Goal: Check status: Check status

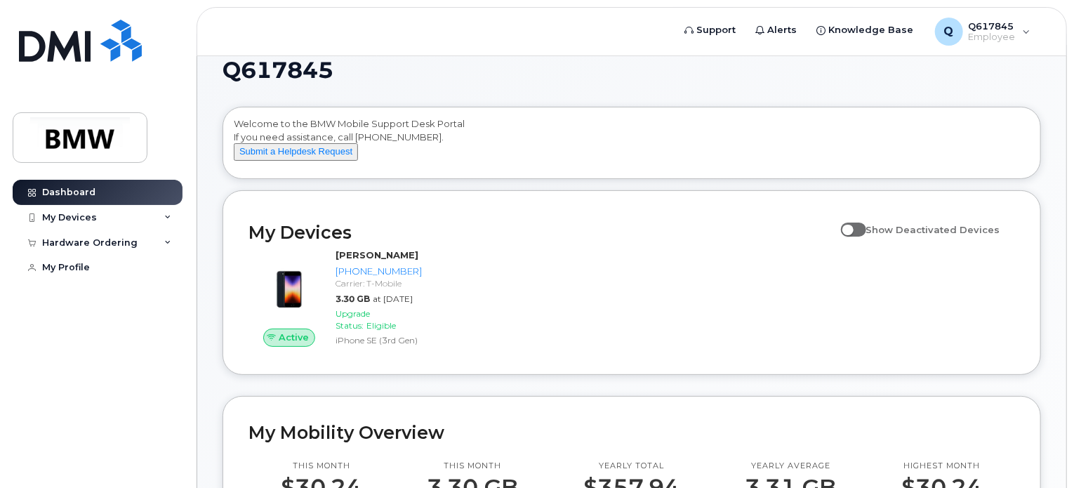
scroll to position [20, 0]
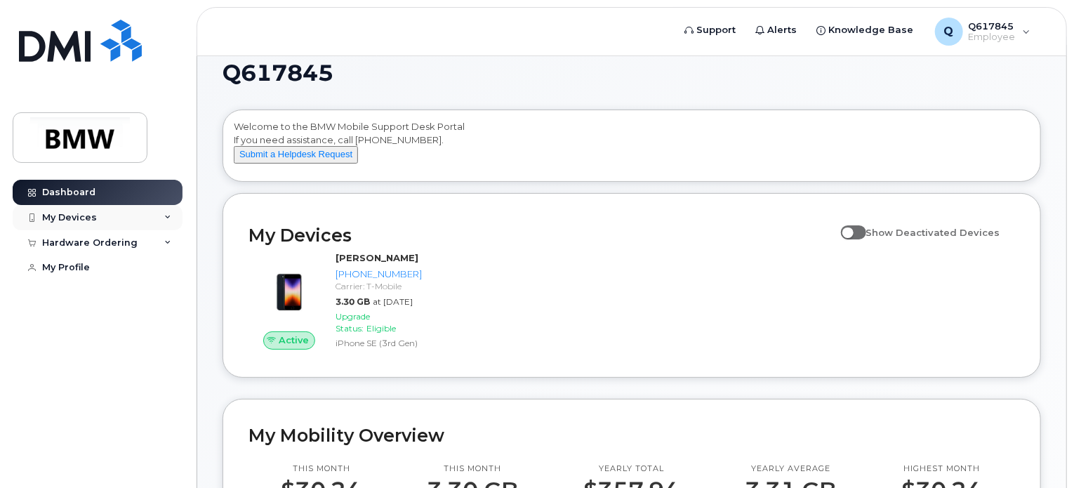
click at [162, 215] on div "My Devices" at bounding box center [98, 217] width 170 height 25
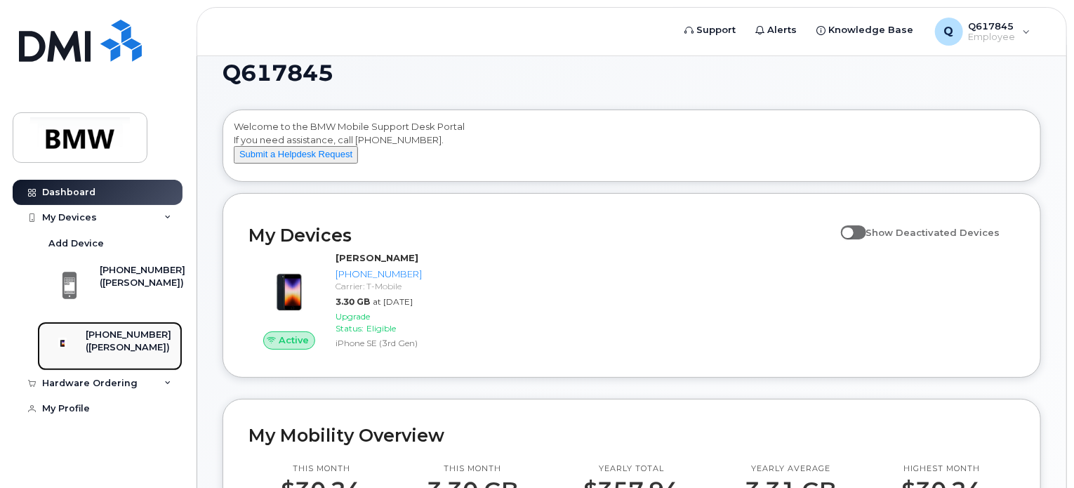
click at [131, 353] on div "(Audrie Jeffords)" at bounding box center [129, 347] width 86 height 13
